Goal: Information Seeking & Learning: Check status

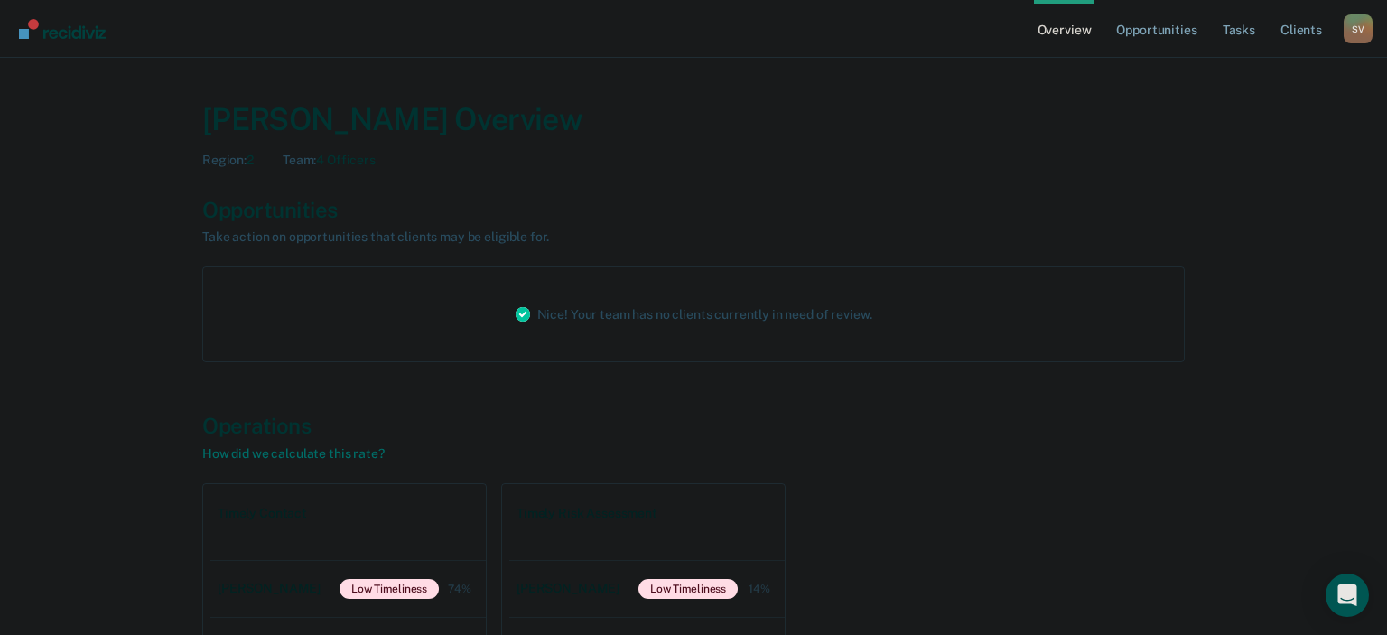
click at [429, 327] on div "Nice! Your team has no clients currently in need of review." at bounding box center [693, 314] width 983 height 96
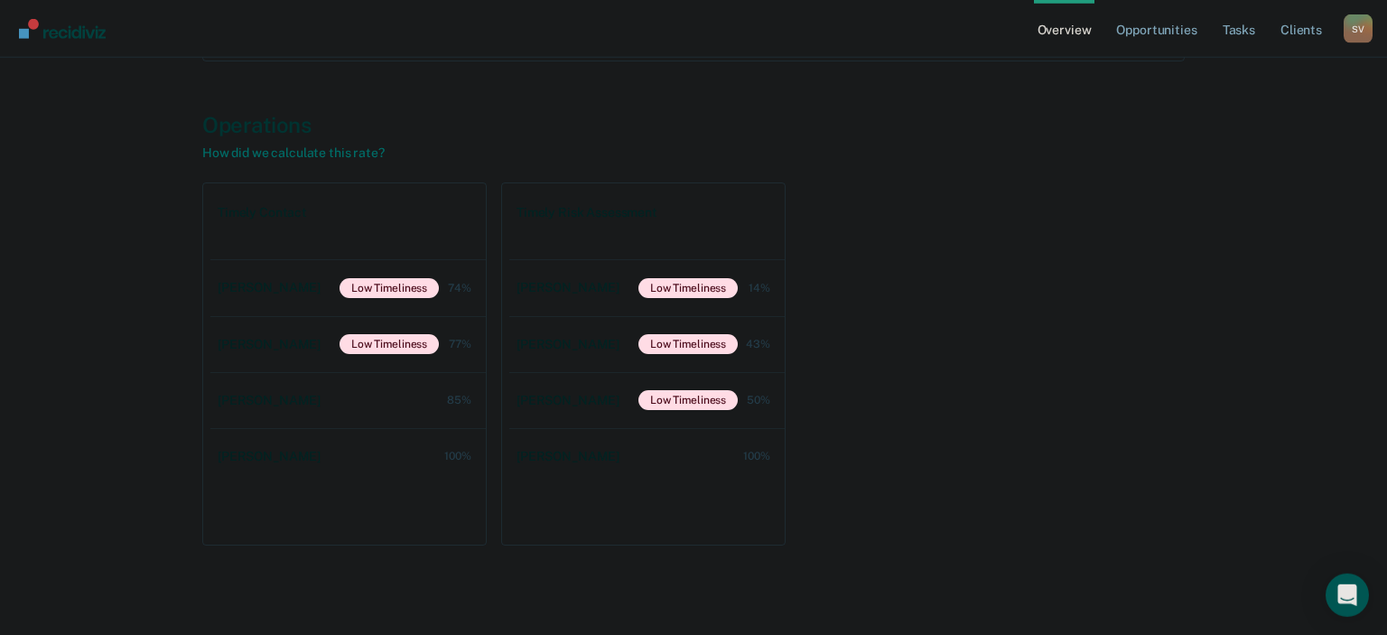
scroll to position [304, 0]
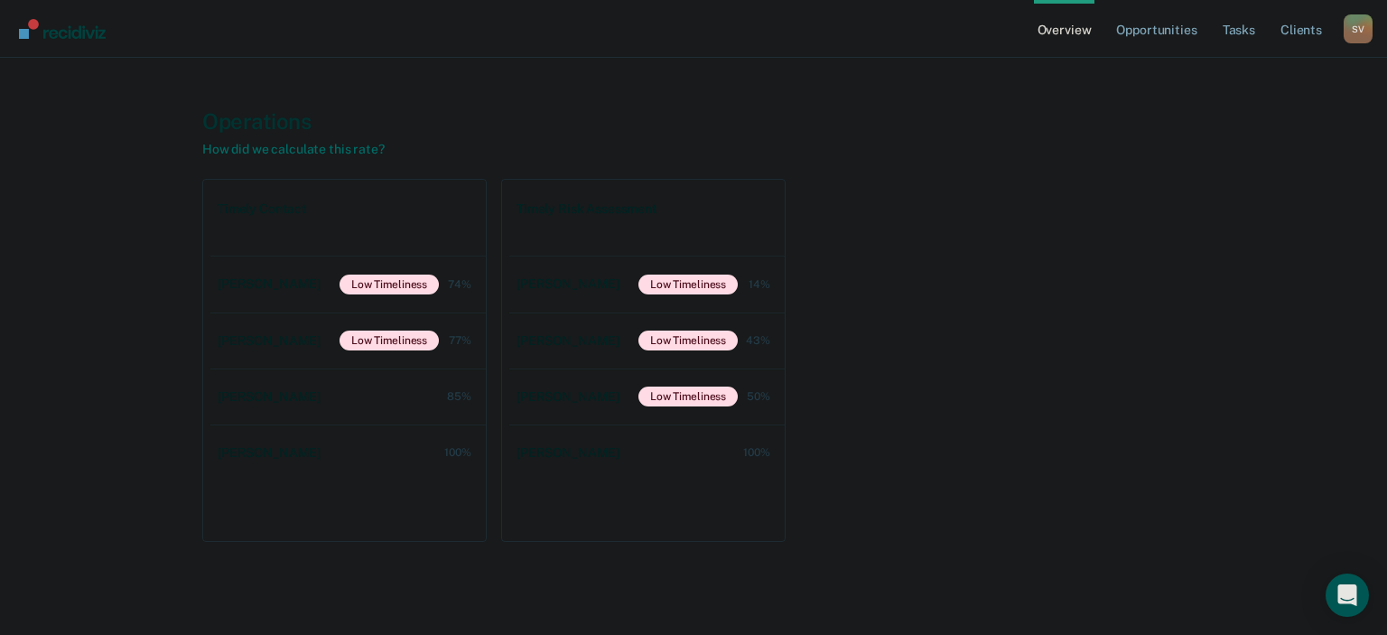
click at [1004, 464] on div "Timely Contact [PERSON_NAME] Low Timeliness 74% [PERSON_NAME] Low Timeliness 77…" at bounding box center [693, 360] width 983 height 363
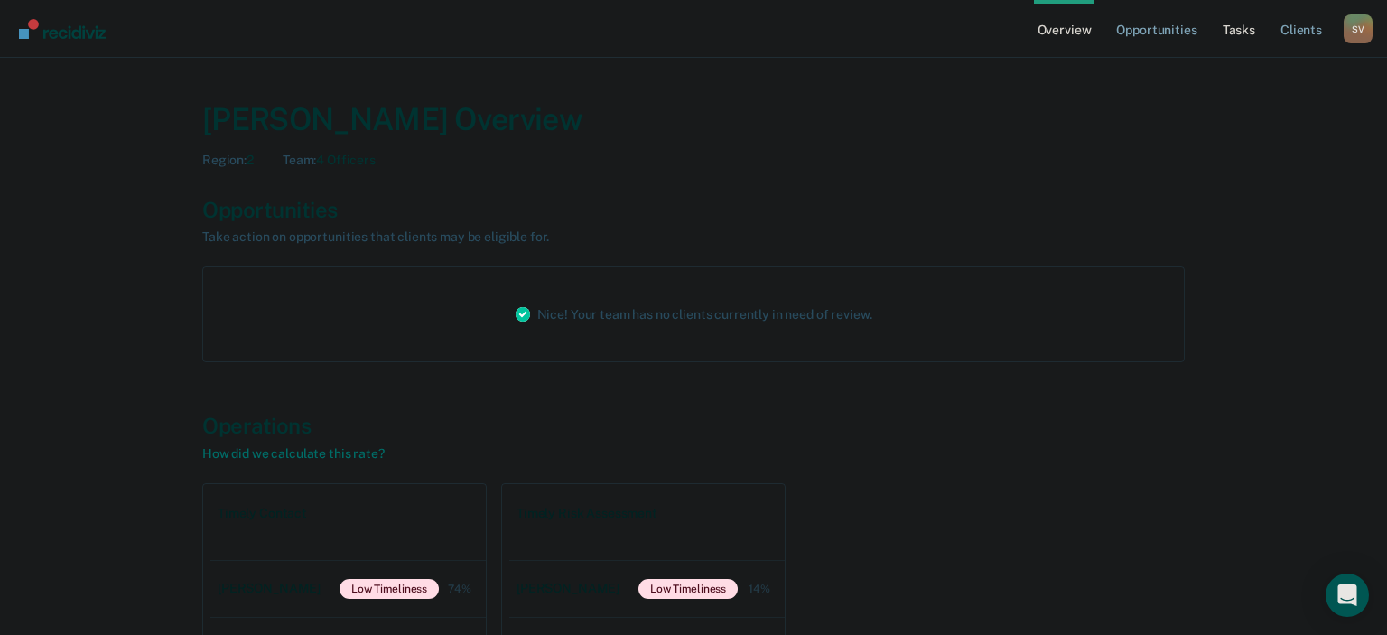
click at [1248, 33] on link "Tasks" at bounding box center [1239, 29] width 40 height 58
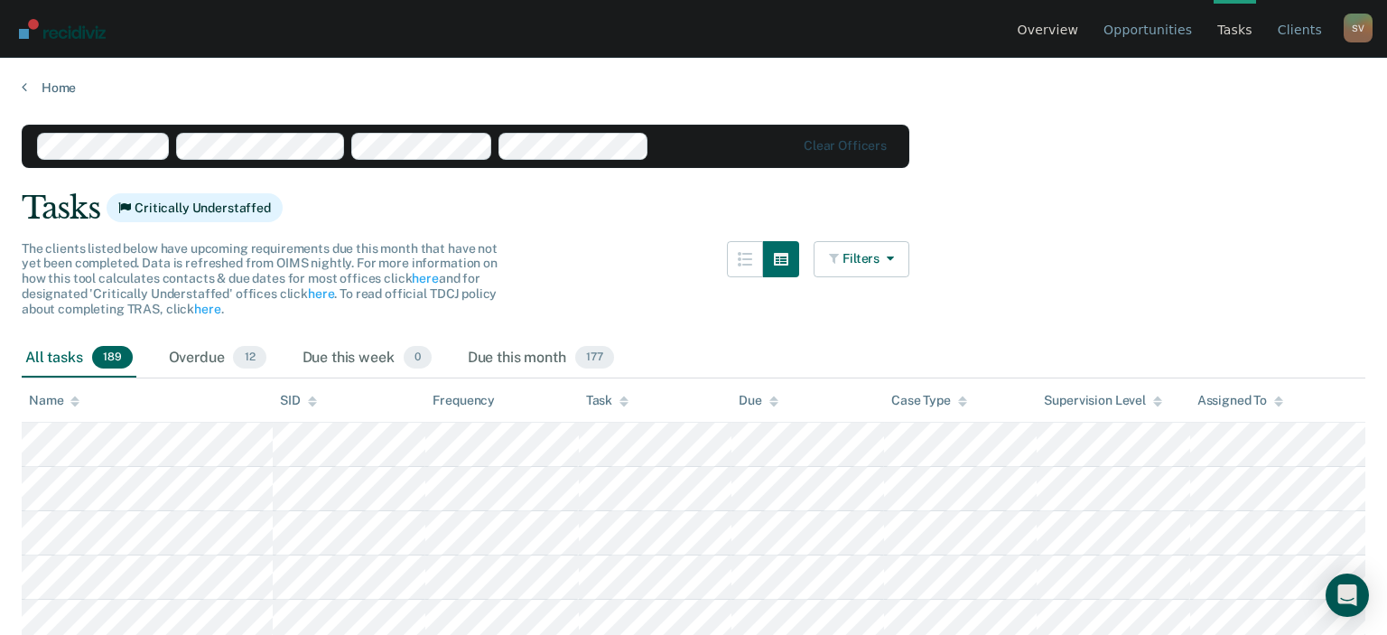
click at [1078, 32] on link "Overview" at bounding box center [1048, 29] width 69 height 58
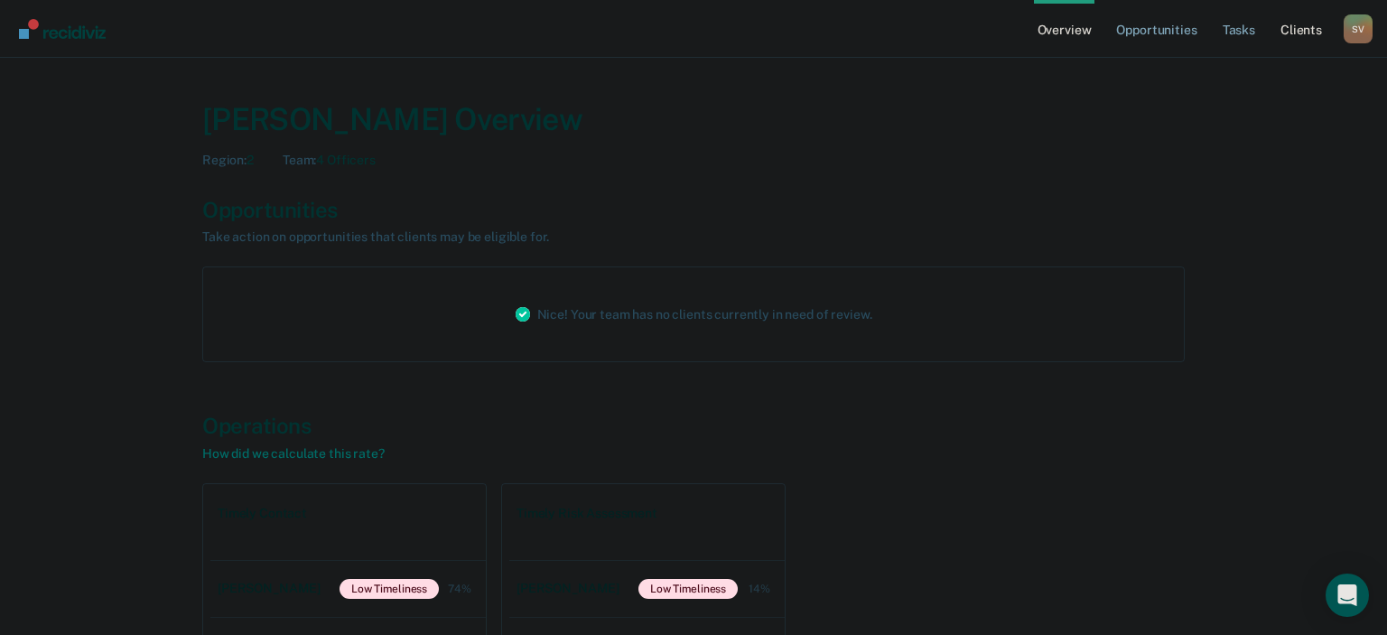
click at [1302, 34] on link "Client s" at bounding box center [1301, 29] width 49 height 58
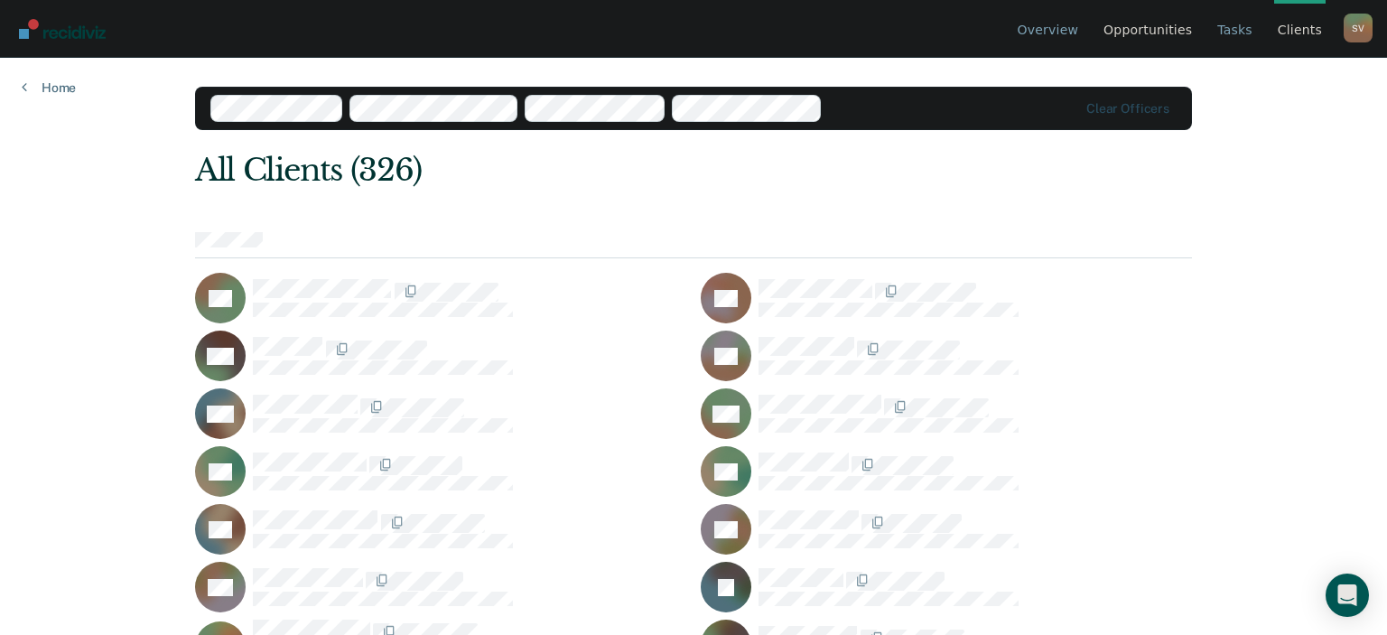
click at [1179, 32] on link "Opportunities" at bounding box center [1148, 29] width 96 height 58
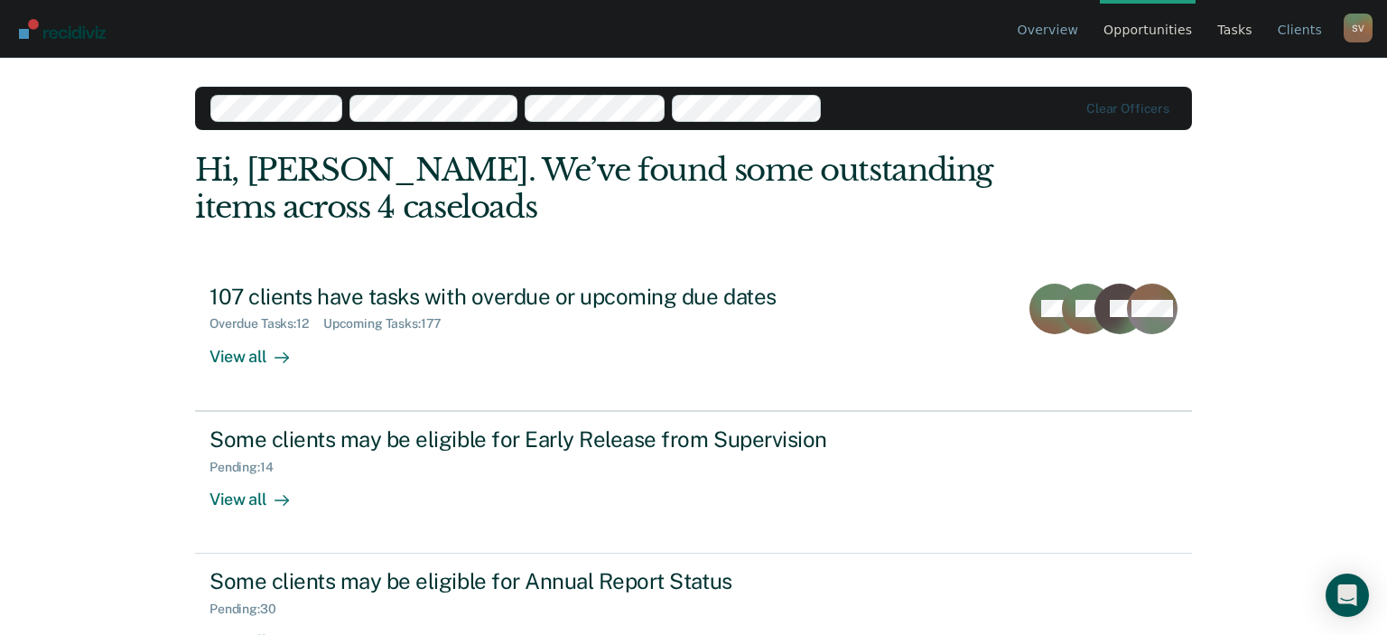
click at [1254, 33] on link "Tasks" at bounding box center [1235, 29] width 42 height 58
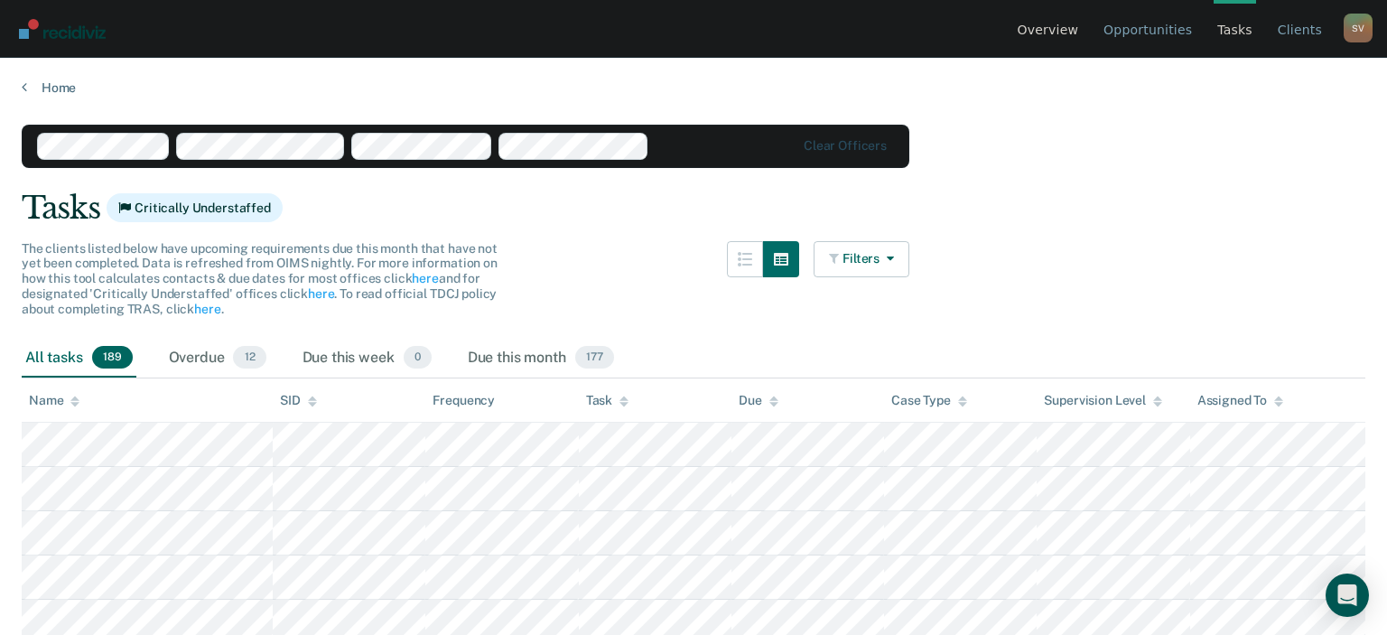
click at [1077, 34] on link "Overview" at bounding box center [1048, 29] width 69 height 58
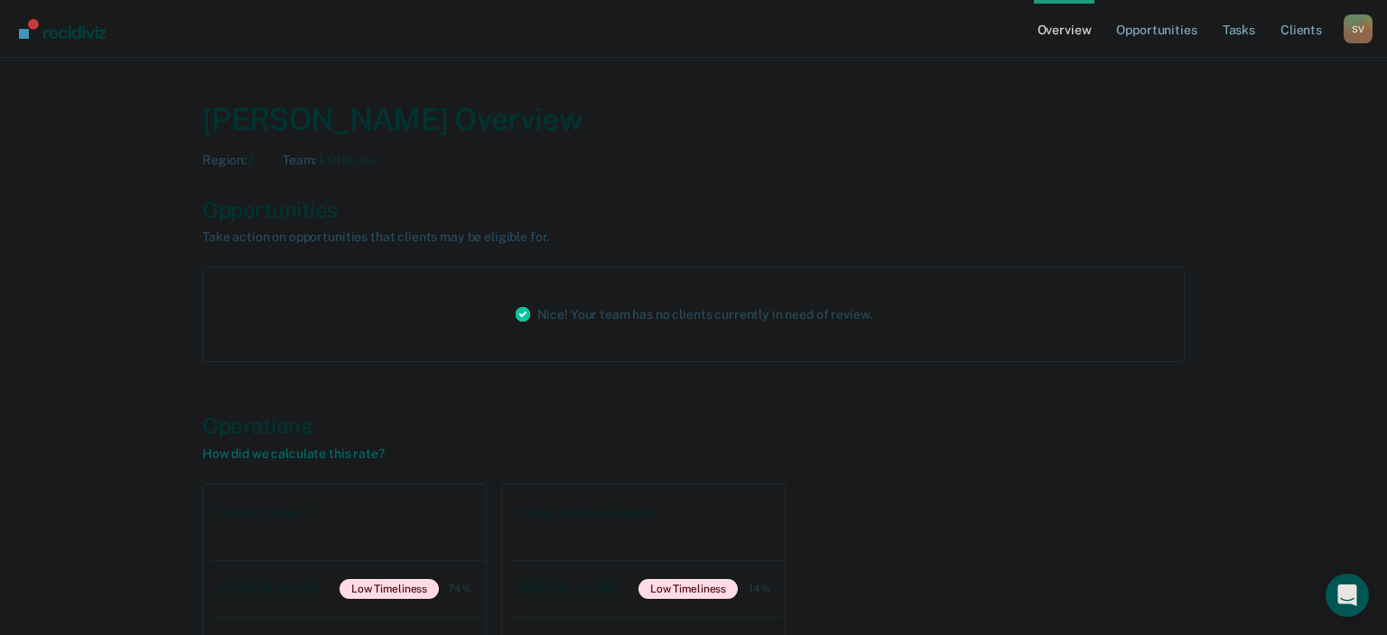
click at [1157, 264] on div "Opportunities Take action on opportunities that clients may be eligible for. Ni…" at bounding box center [693, 280] width 983 height 166
